Goal: Information Seeking & Learning: Learn about a topic

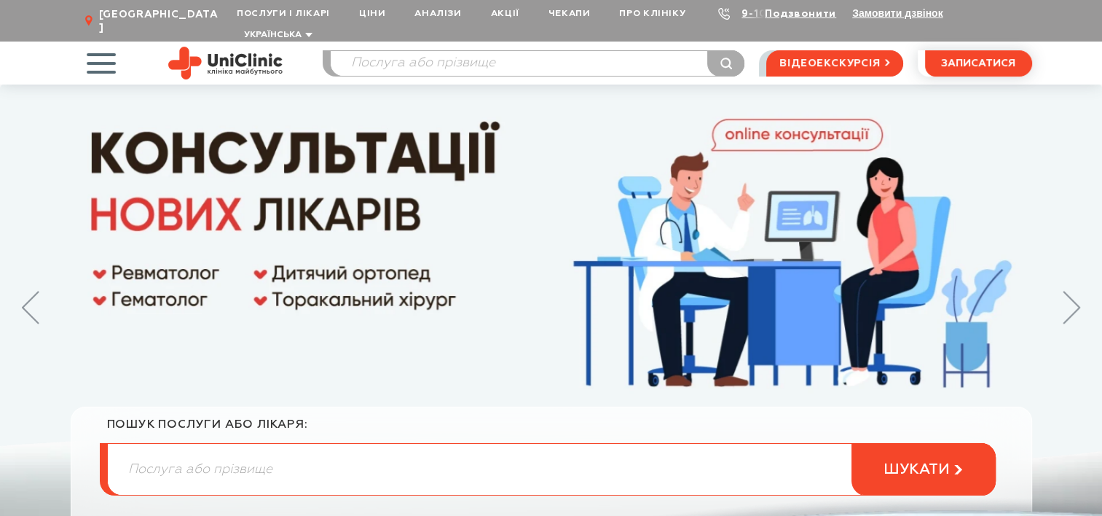
click at [108, 34] on span "button" at bounding box center [101, 63] width 60 height 60
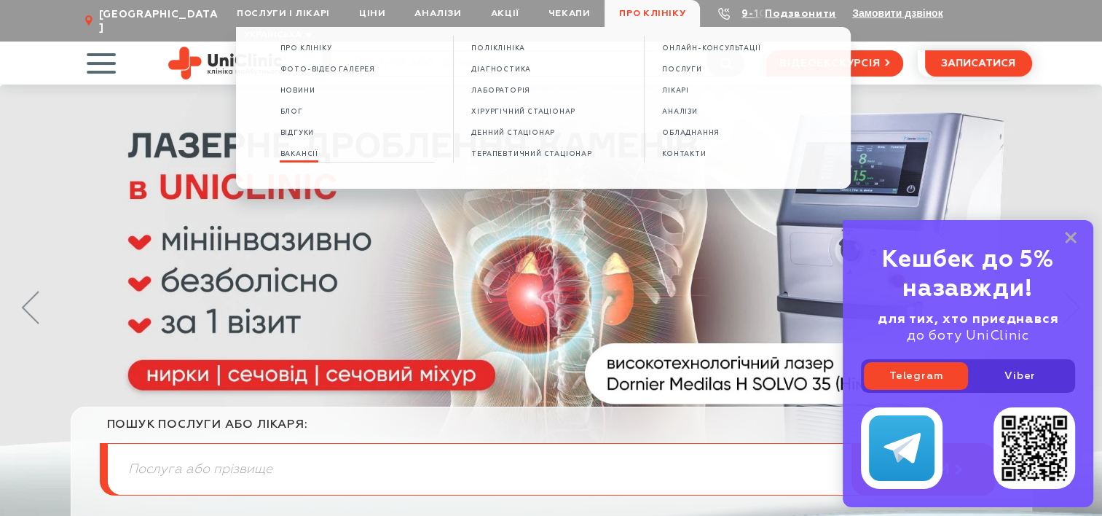
click at [303, 158] on span "Вакансії" at bounding box center [299, 154] width 38 height 8
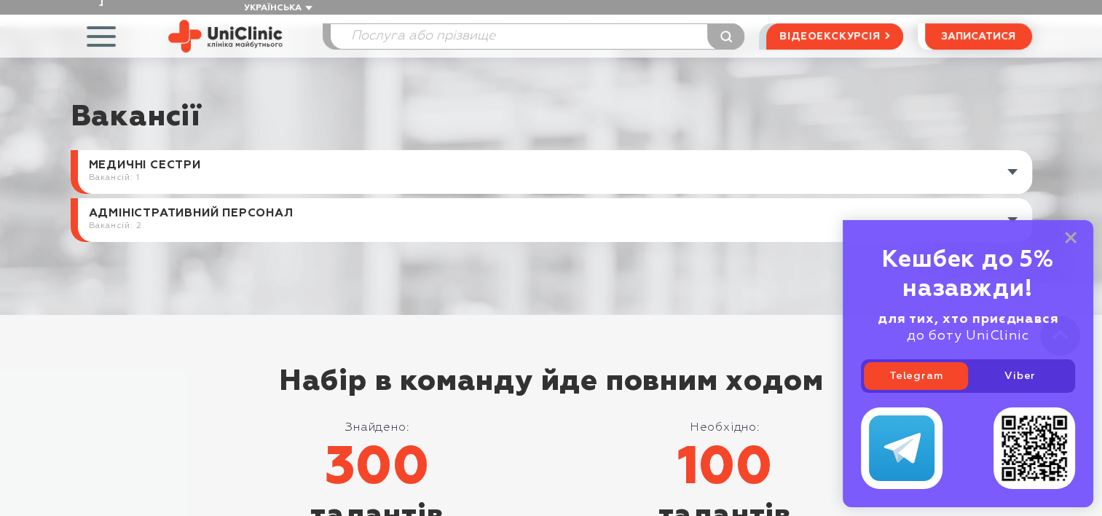
scroll to position [583, 0]
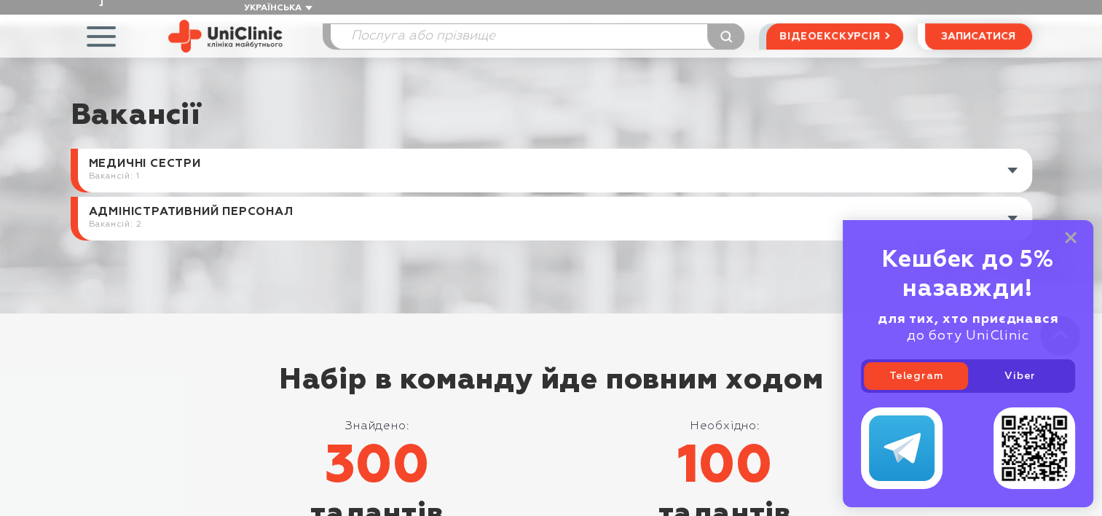
click at [232, 201] on link at bounding box center [555, 219] width 954 height 44
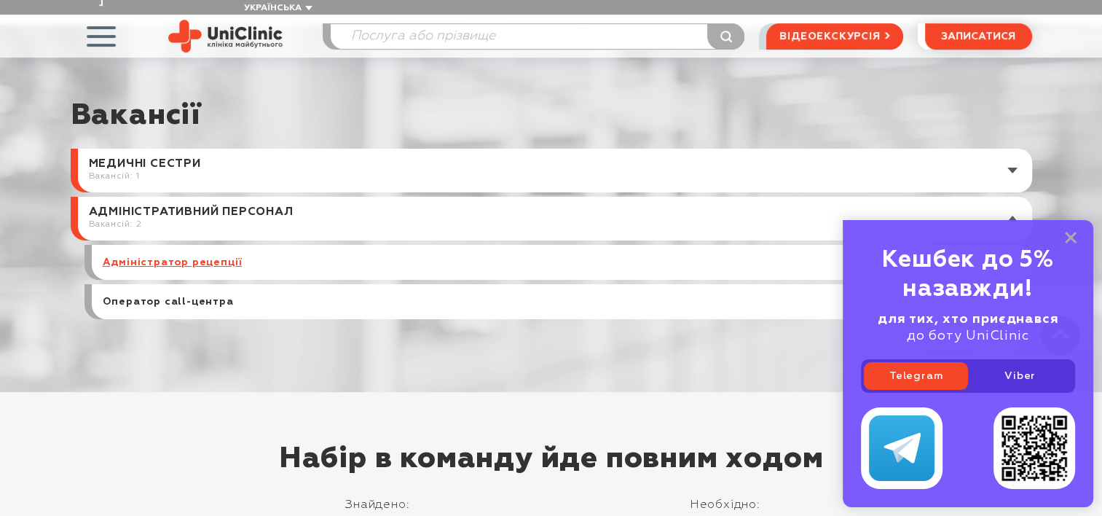
click at [184, 256] on link "Адміністратор рецепції" at bounding box center [173, 262] width 140 height 13
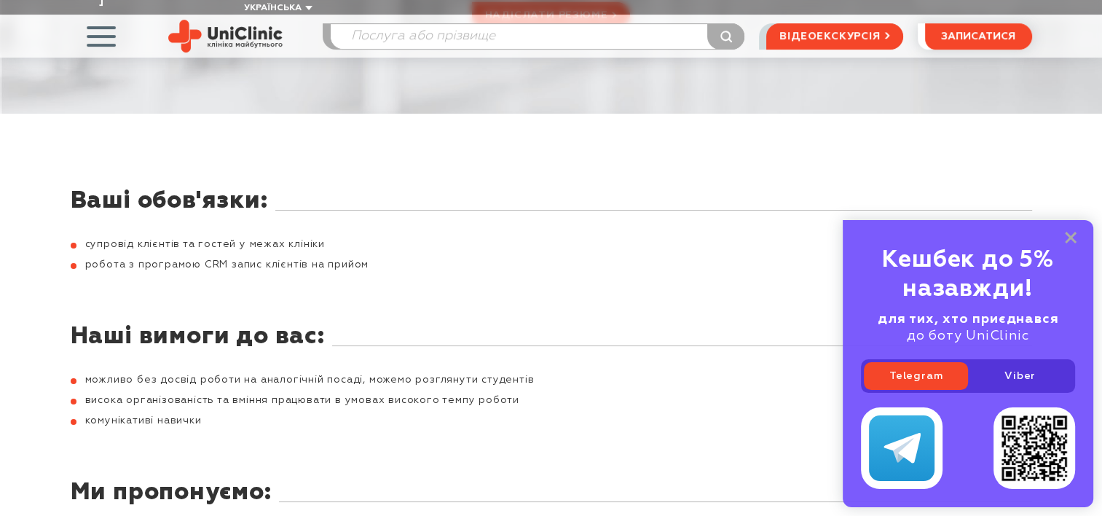
scroll to position [354, 0]
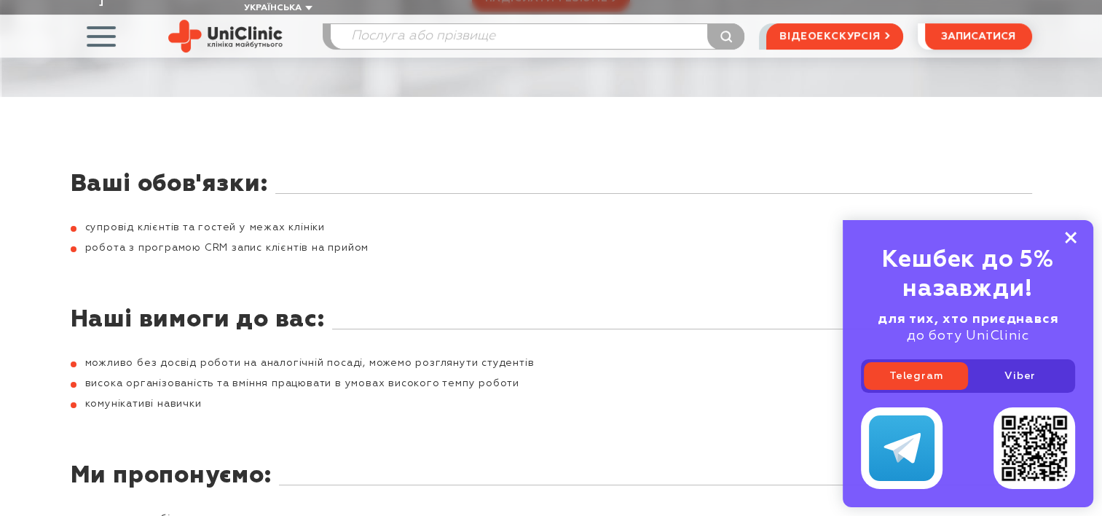
click at [1076, 234] on icon at bounding box center [1071, 238] width 12 height 12
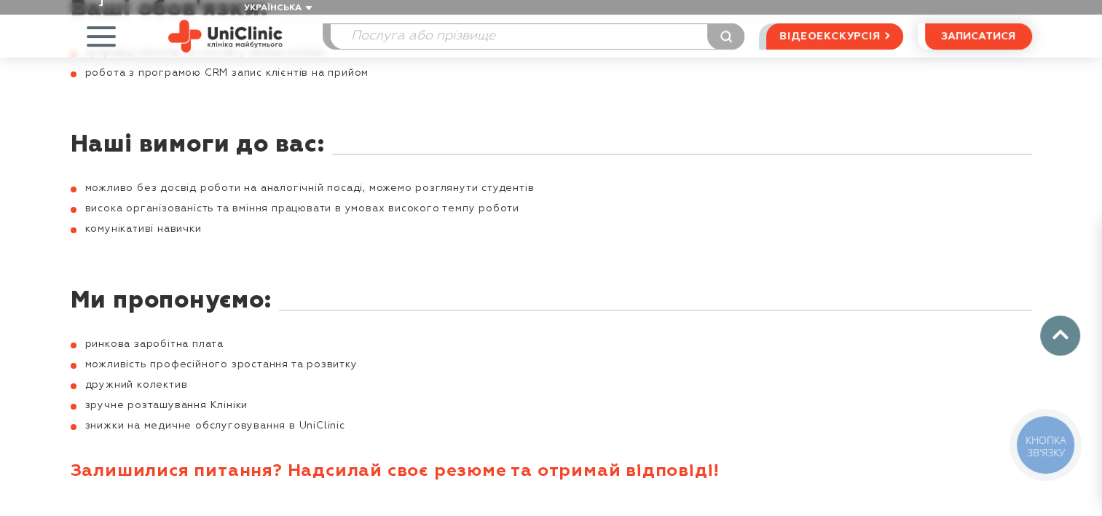
scroll to position [573, 0]
